Goal: Find specific page/section: Find specific page/section

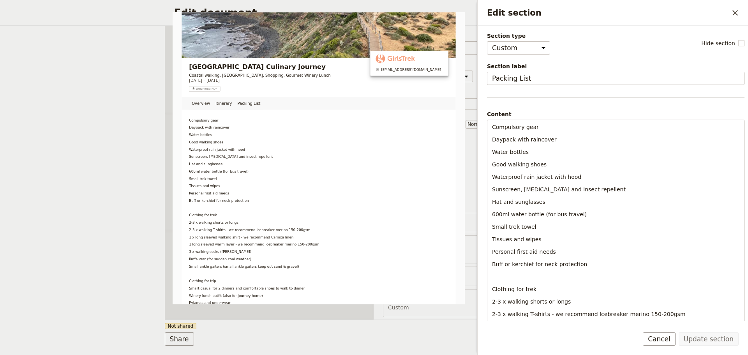
select select "CUSTOM"
select select "PASSENGER"
select select "RUN_SHEET"
select select "DEFAULT"
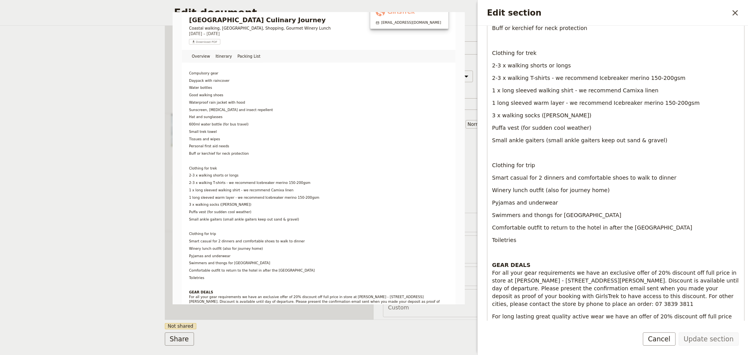
click at [736, 12] on icon "Close drawer" at bounding box center [734, 12] width 5 height 5
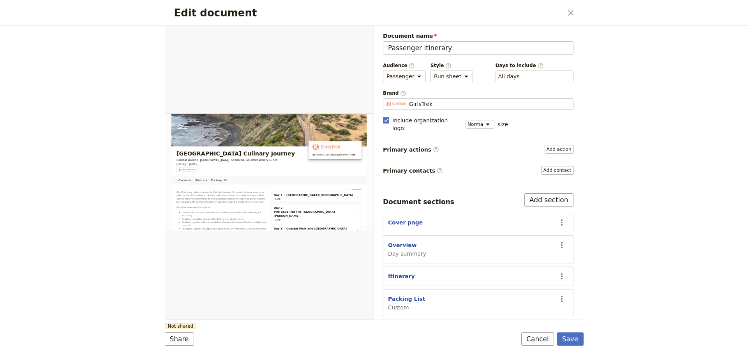
click at [571, 339] on button "Save" at bounding box center [570, 338] width 26 height 13
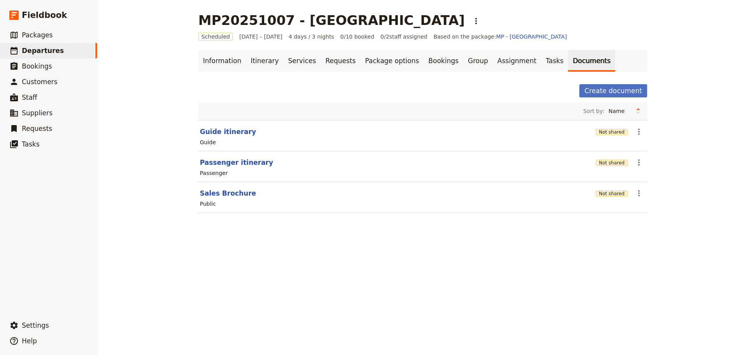
click at [36, 35] on span "Packages" at bounding box center [37, 35] width 31 height 8
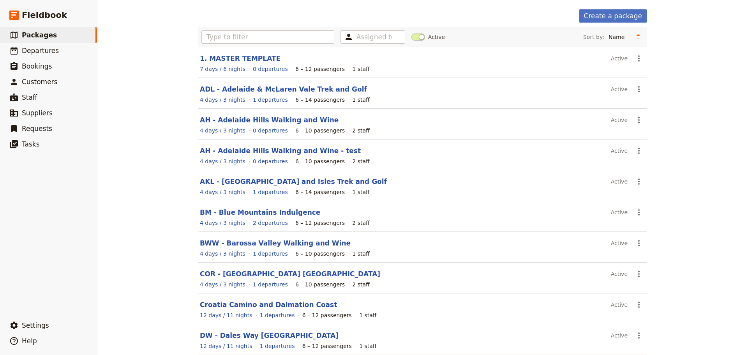
scroll to position [66, 0]
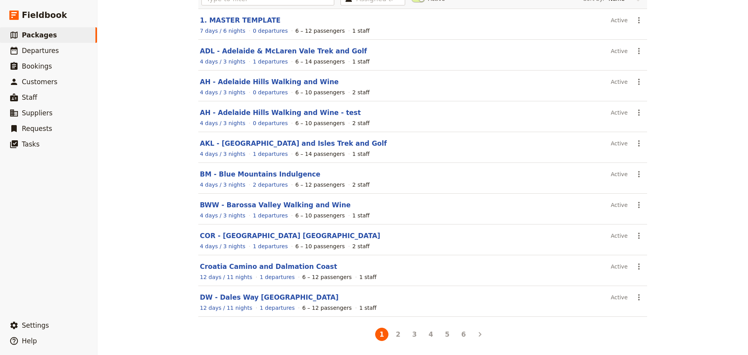
click at [395, 338] on button "2" at bounding box center [397, 334] width 13 height 13
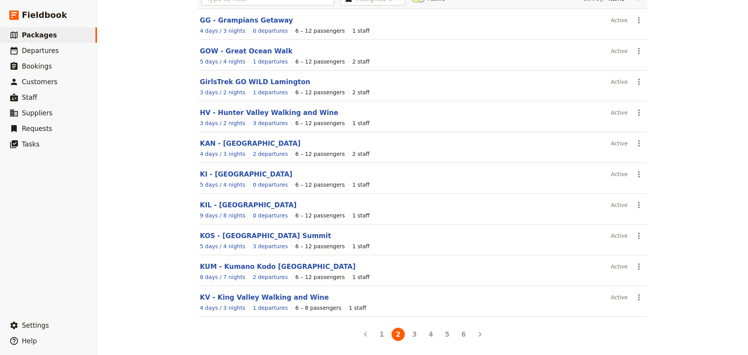
click at [412, 331] on button "3" at bounding box center [414, 334] width 13 height 13
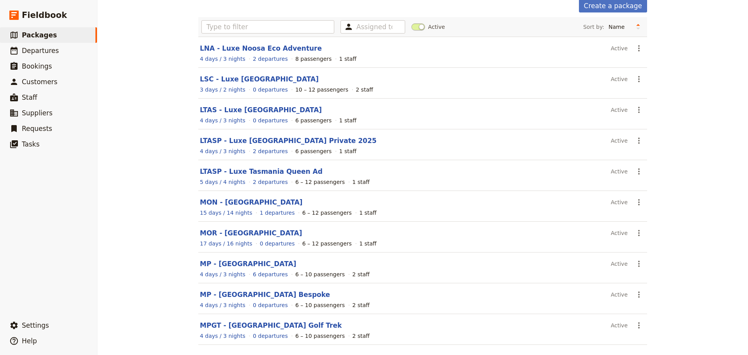
scroll to position [40, 0]
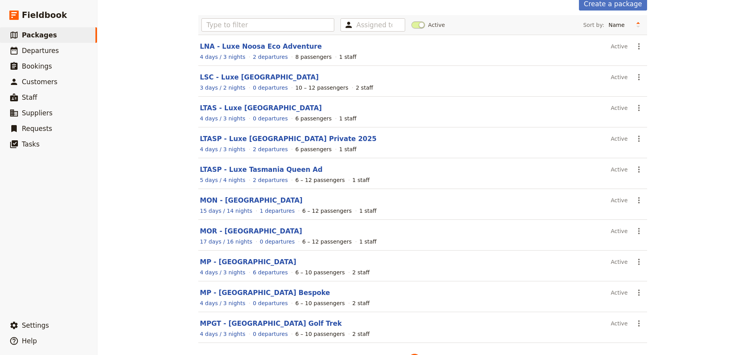
click at [271, 324] on link "MPGT - [GEOGRAPHIC_DATA] Golf Trek" at bounding box center [271, 323] width 142 height 8
